Goal: Find contact information

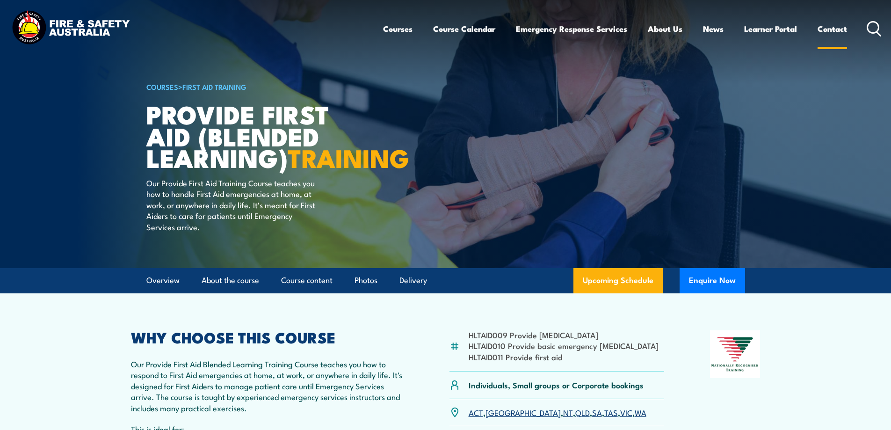
click at [831, 29] on link "Contact" at bounding box center [831, 28] width 29 height 25
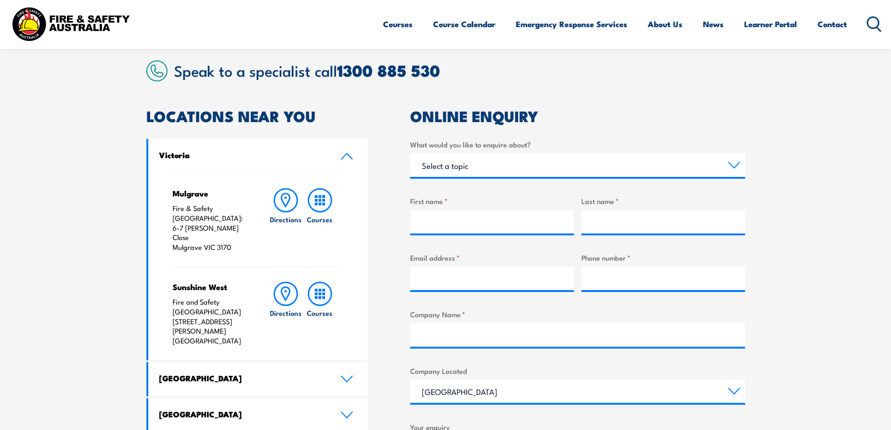
scroll to position [234, 0]
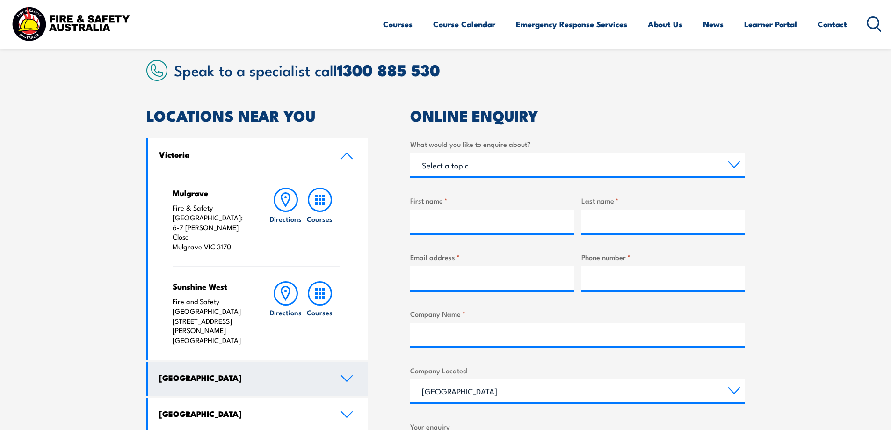
click at [336, 361] on link "[GEOGRAPHIC_DATA]" at bounding box center [258, 378] width 220 height 34
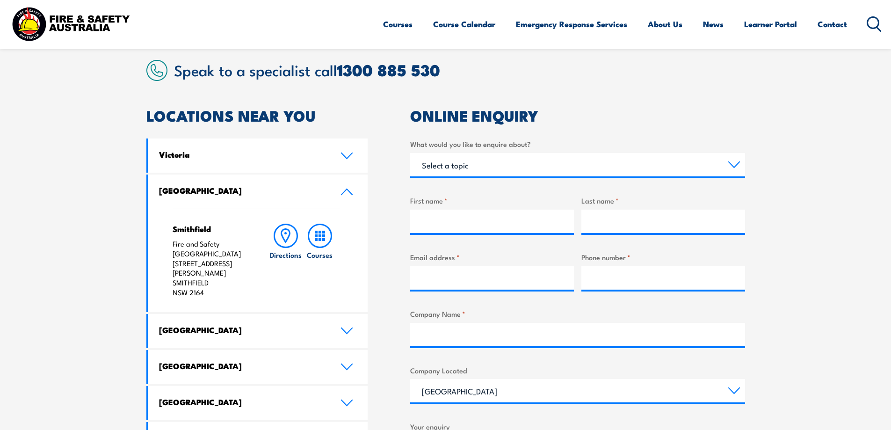
click at [803, 180] on section "Speak to a specialist call [PHONE_NUMBER] LOCATIONS NEAR [GEOGRAPHIC_DATA] [GEO…" at bounding box center [445, 327] width 891 height 587
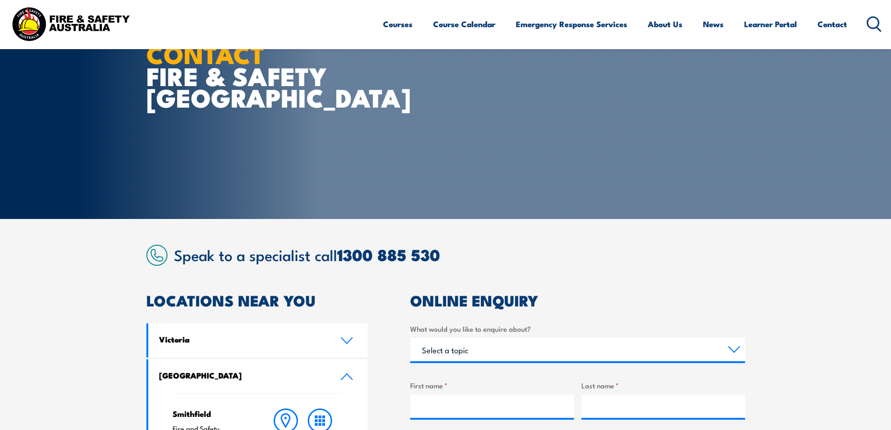
scroll to position [47, 0]
